Goal: Use online tool/utility: Utilize a website feature to perform a specific function

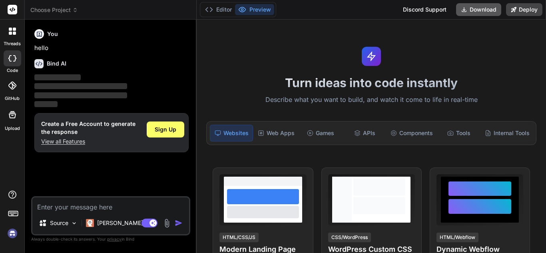
click at [483, 8] on button "Download" at bounding box center [478, 9] width 45 height 13
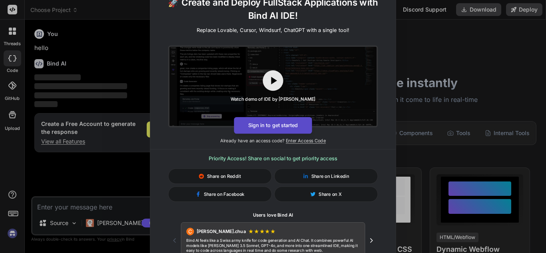
click at [269, 120] on button "Sign in to get started" at bounding box center [273, 125] width 78 height 17
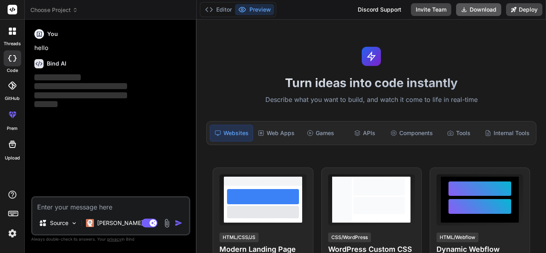
click at [465, 7] on icon at bounding box center [464, 9] width 6 height 6
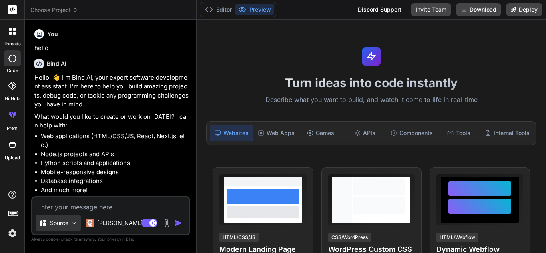
click at [75, 227] on div "Source" at bounding box center [58, 223] width 45 height 16
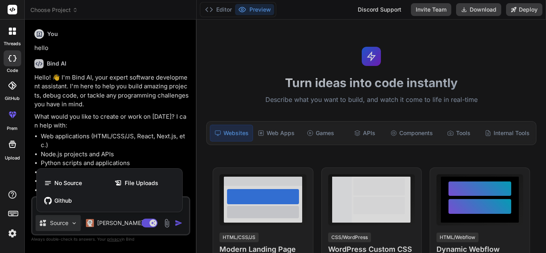
click at [119, 102] on div at bounding box center [273, 126] width 546 height 253
type textarea "x"
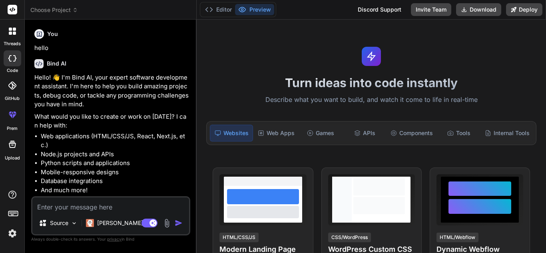
click at [14, 121] on div at bounding box center [12, 114] width 19 height 19
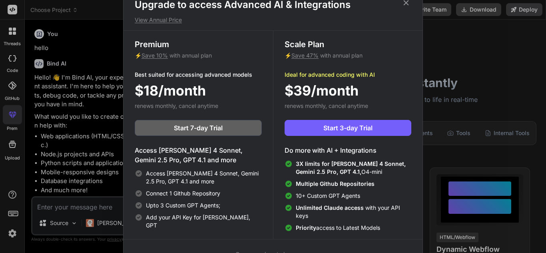
click at [67, 150] on div "Upgrade to access Advanced AI & Integrations View Annual Price Premium ⚡ Save 1…" at bounding box center [273, 126] width 546 height 253
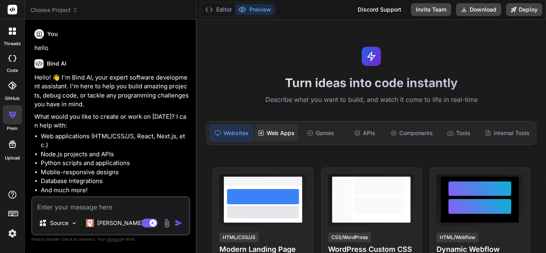
click at [277, 132] on div "Web Apps" at bounding box center [276, 133] width 43 height 17
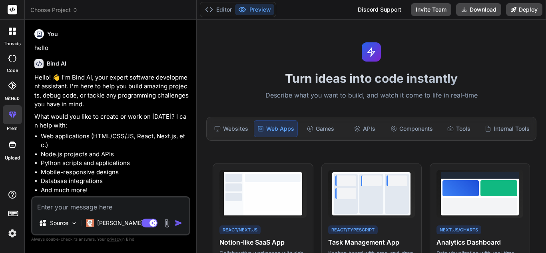
scroll to position [6, 0]
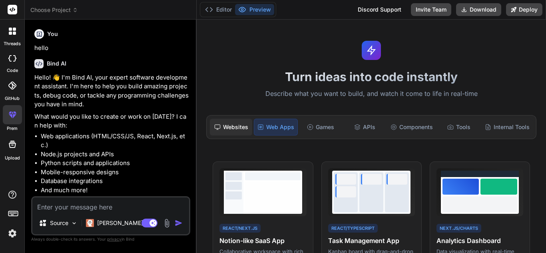
click at [242, 130] on div "Websites" at bounding box center [231, 127] width 42 height 17
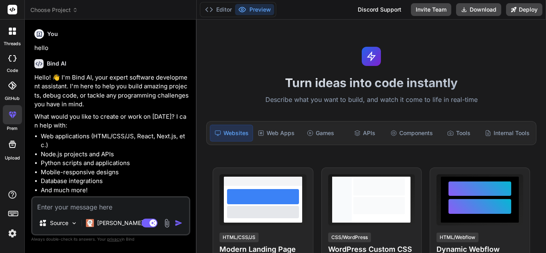
scroll to position [1, 0]
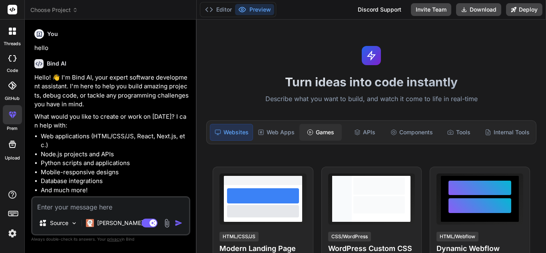
click at [320, 133] on div "Games" at bounding box center [320, 132] width 42 height 17
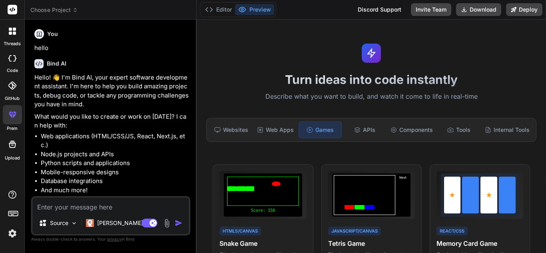
scroll to position [0, 0]
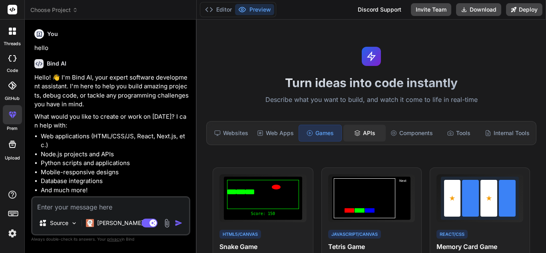
click at [354, 125] on div "APIs" at bounding box center [364, 133] width 42 height 17
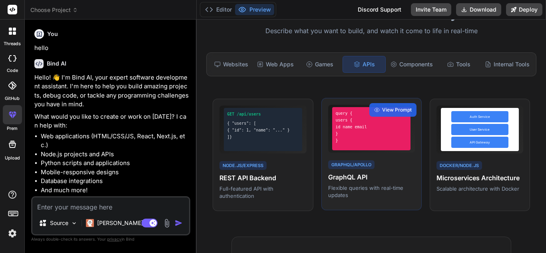
scroll to position [62, 0]
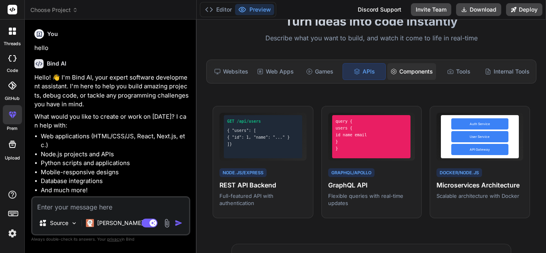
click at [408, 72] on div "Components" at bounding box center [411, 71] width 49 height 17
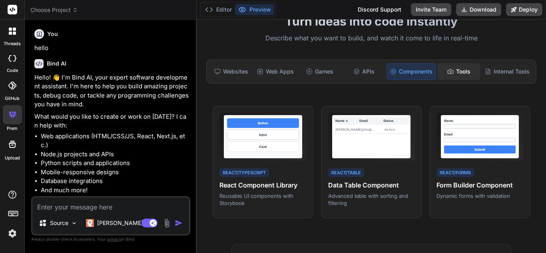
click at [461, 67] on div "Tools" at bounding box center [459, 71] width 42 height 17
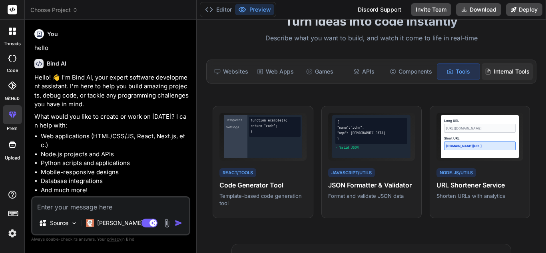
click at [490, 70] on div "Internal Tools" at bounding box center [507, 71] width 51 height 17
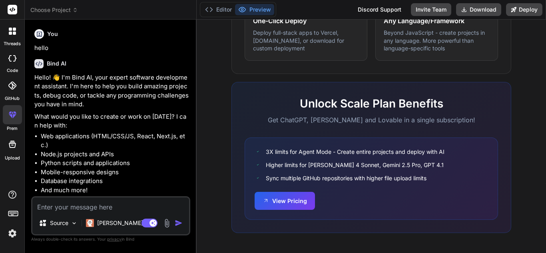
scroll to position [529, 0]
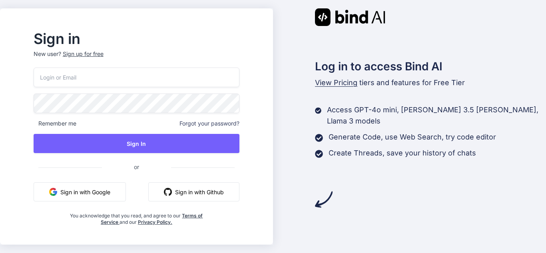
click at [102, 194] on button "Sign in with Google" at bounding box center [80, 191] width 92 height 19
